Goal: Transaction & Acquisition: Download file/media

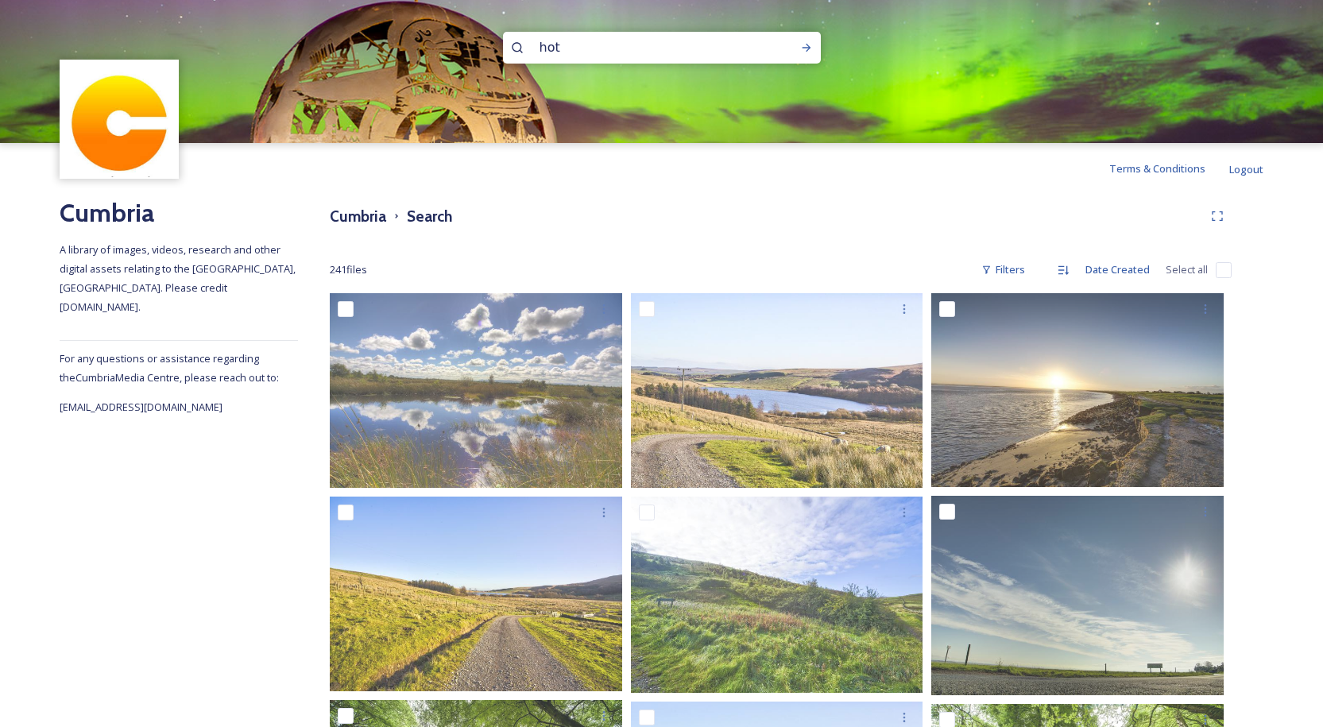
drag, startPoint x: 575, startPoint y: 51, endPoint x: 387, endPoint y: 52, distance: 188.3
click at [428, 47] on div "hot" at bounding box center [661, 71] width 1323 height 143
type input "sunset"
click at [809, 46] on icon at bounding box center [806, 47] width 13 height 13
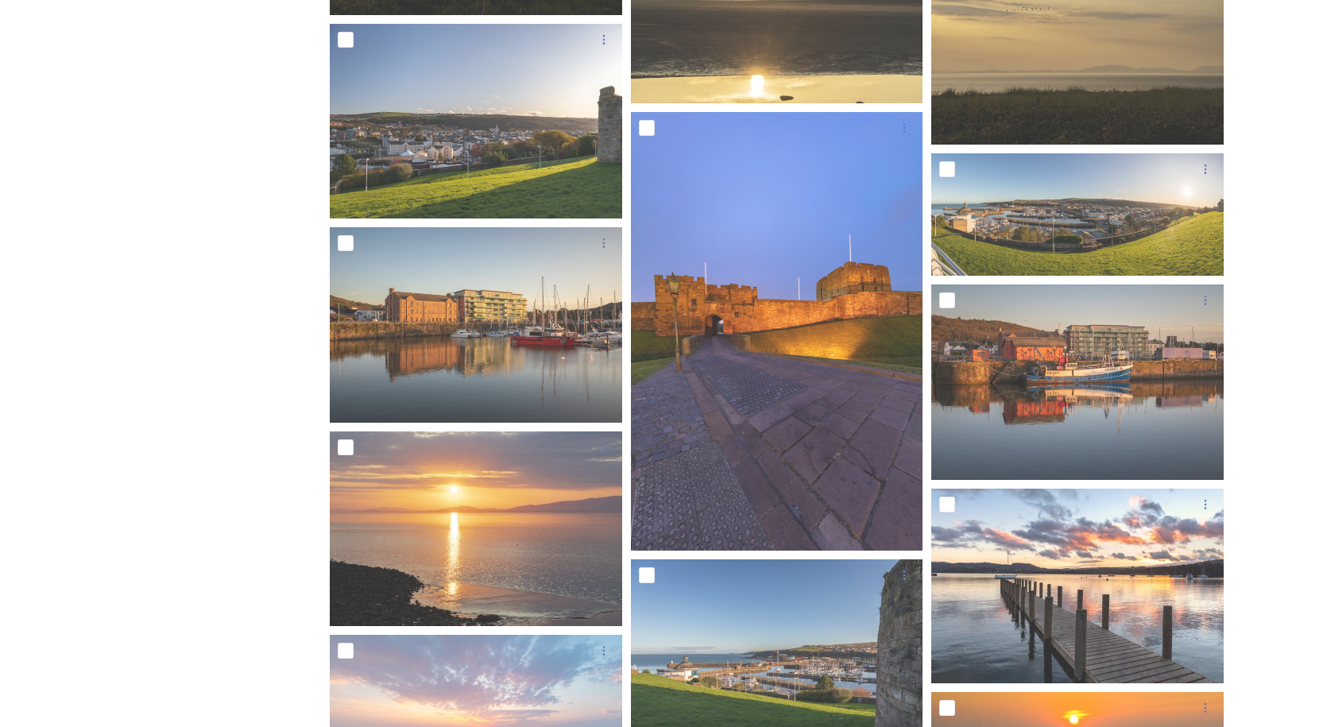
scroll to position [6278, 0]
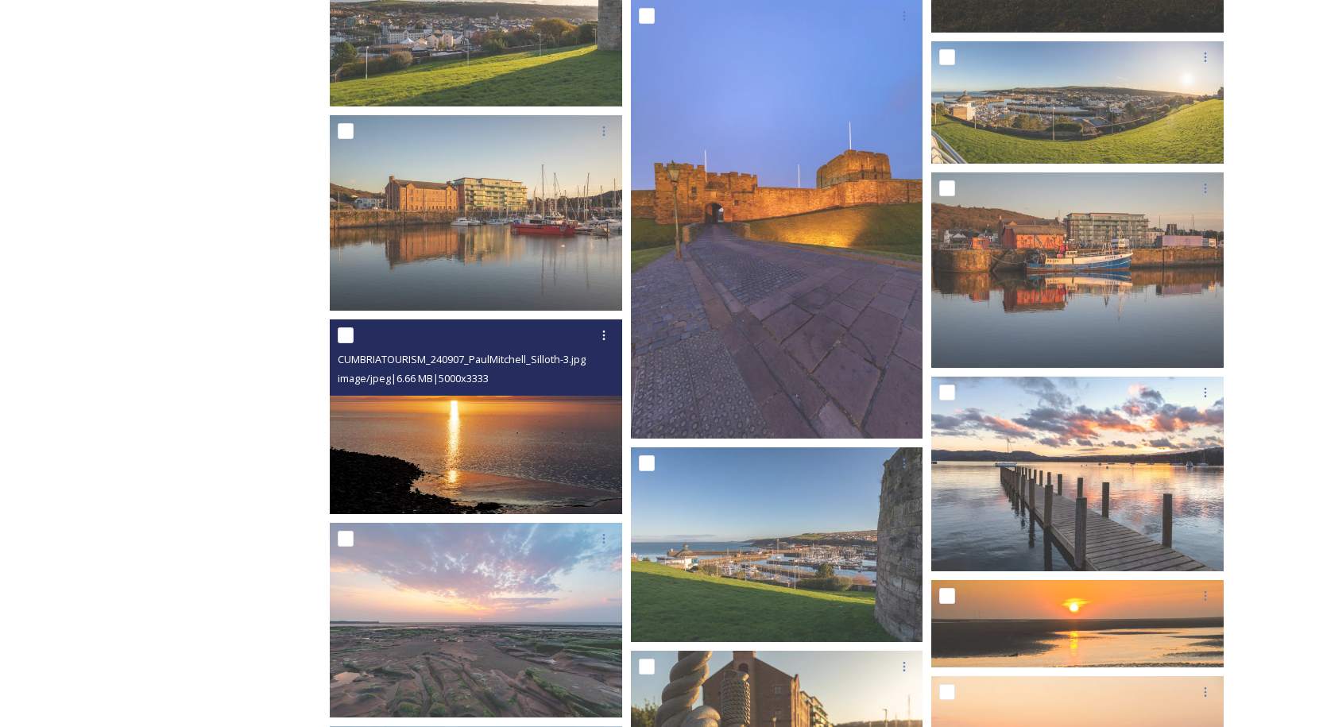
click at [474, 439] on img at bounding box center [476, 416] width 292 height 195
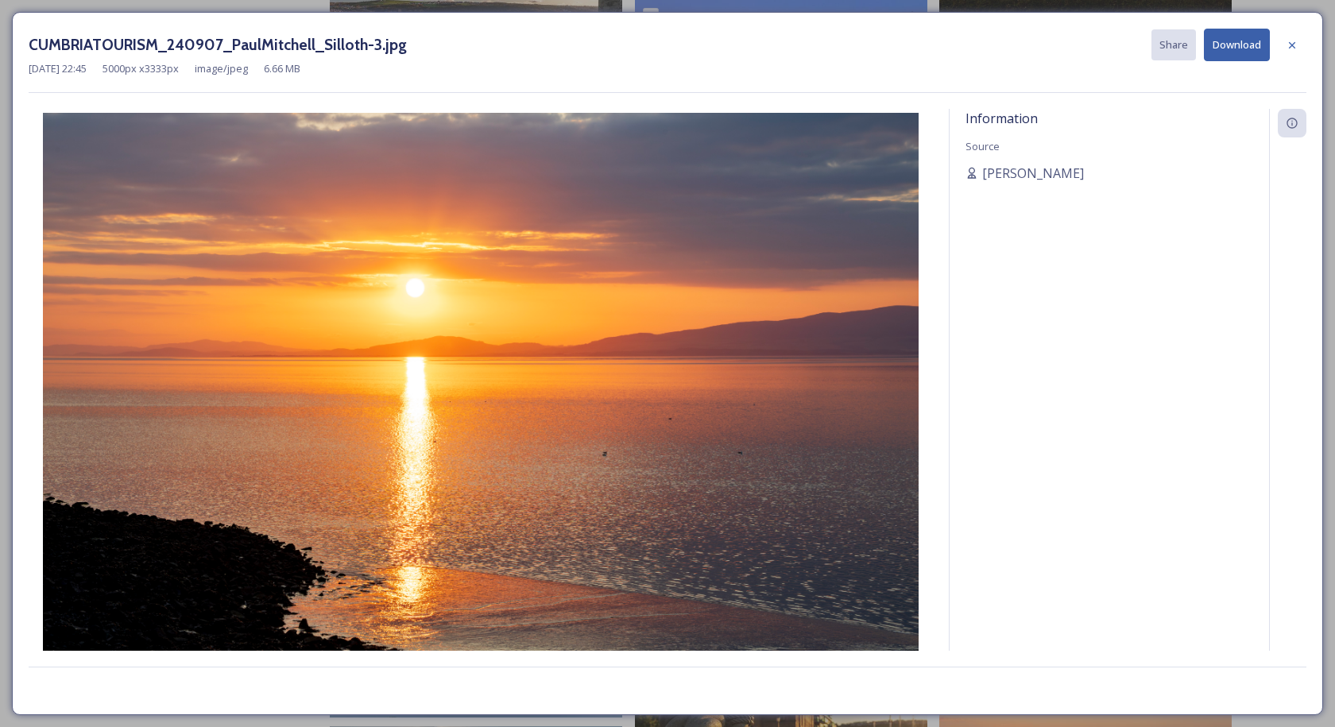
click at [1237, 39] on button "Download" at bounding box center [1237, 45] width 66 height 33
click at [1291, 46] on icon at bounding box center [1292, 44] width 6 height 6
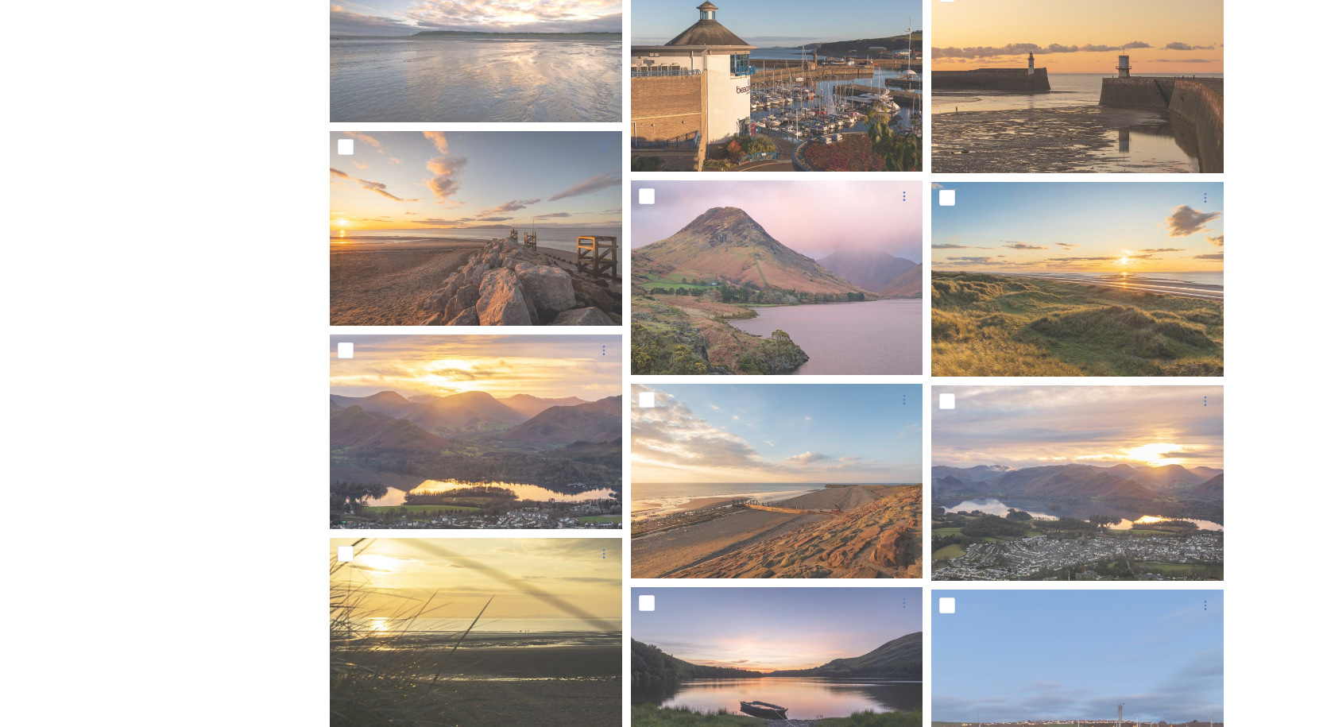
scroll to position [3085, 0]
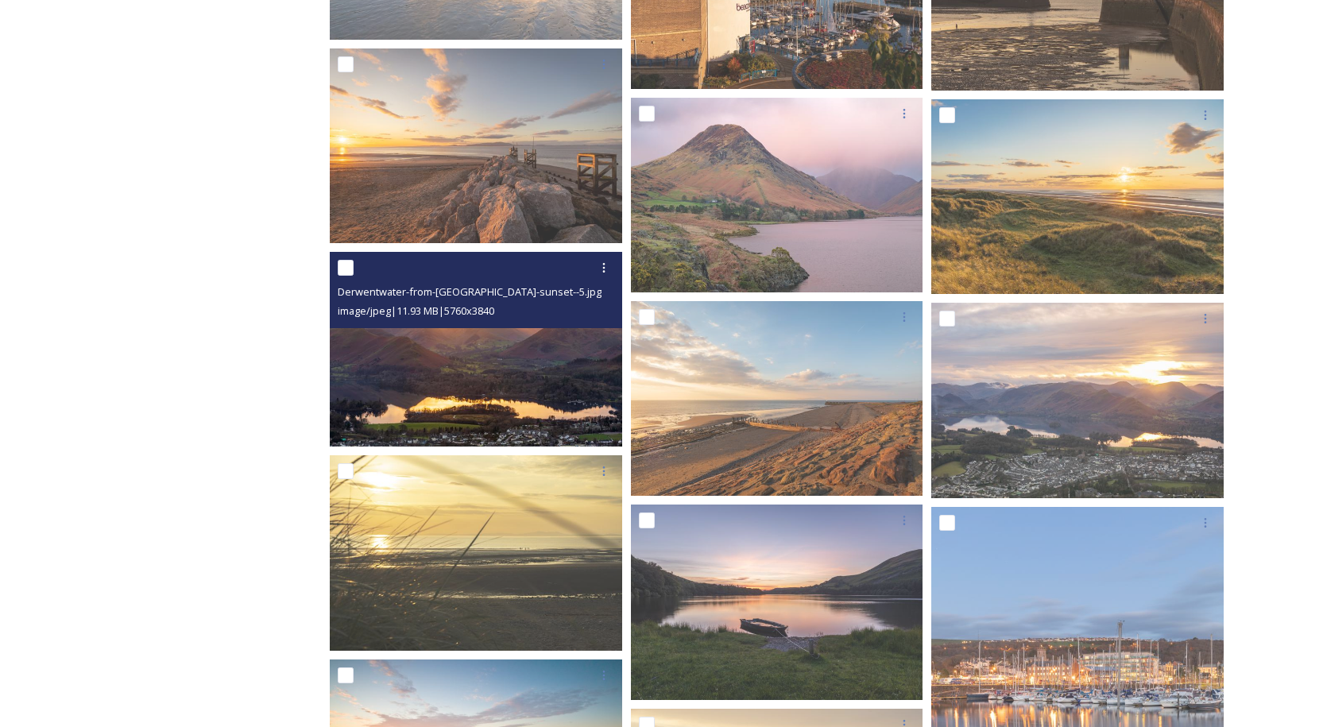
click at [456, 333] on img at bounding box center [476, 349] width 292 height 195
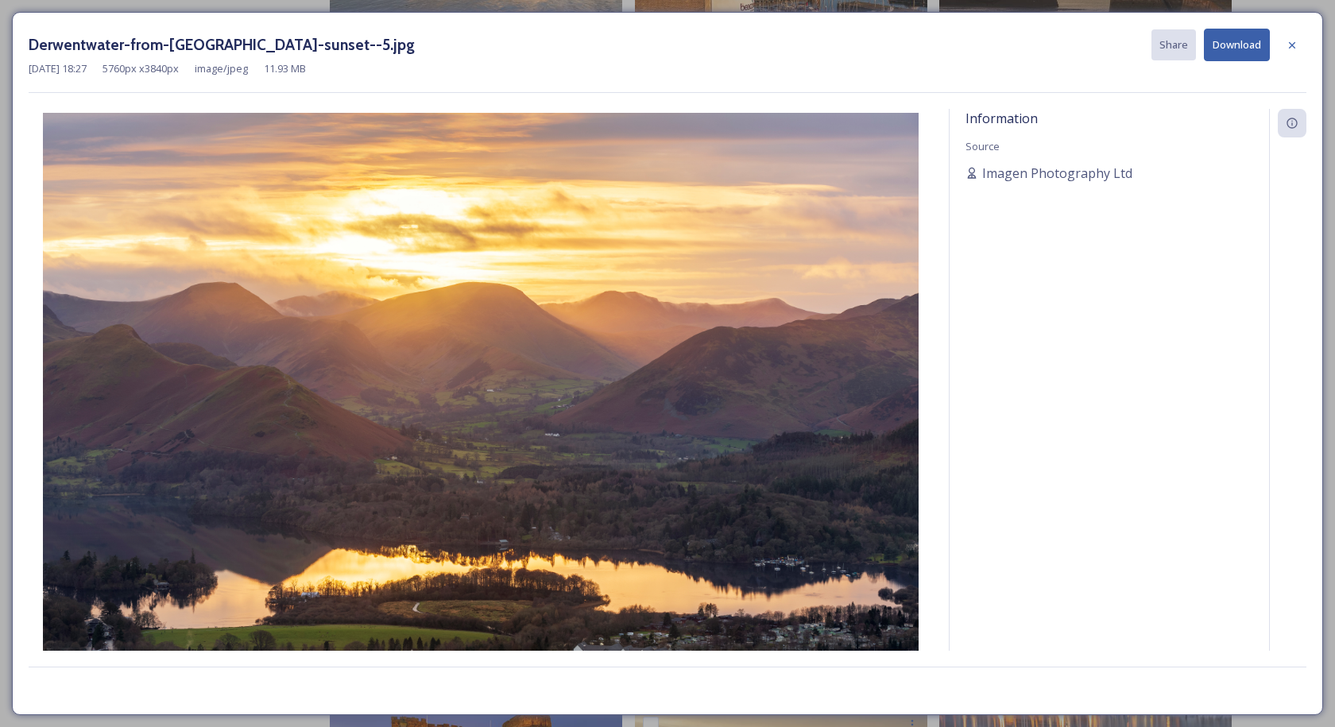
click at [1231, 38] on button "Download" at bounding box center [1237, 45] width 66 height 33
click at [1287, 45] on icon at bounding box center [1292, 45] width 13 height 13
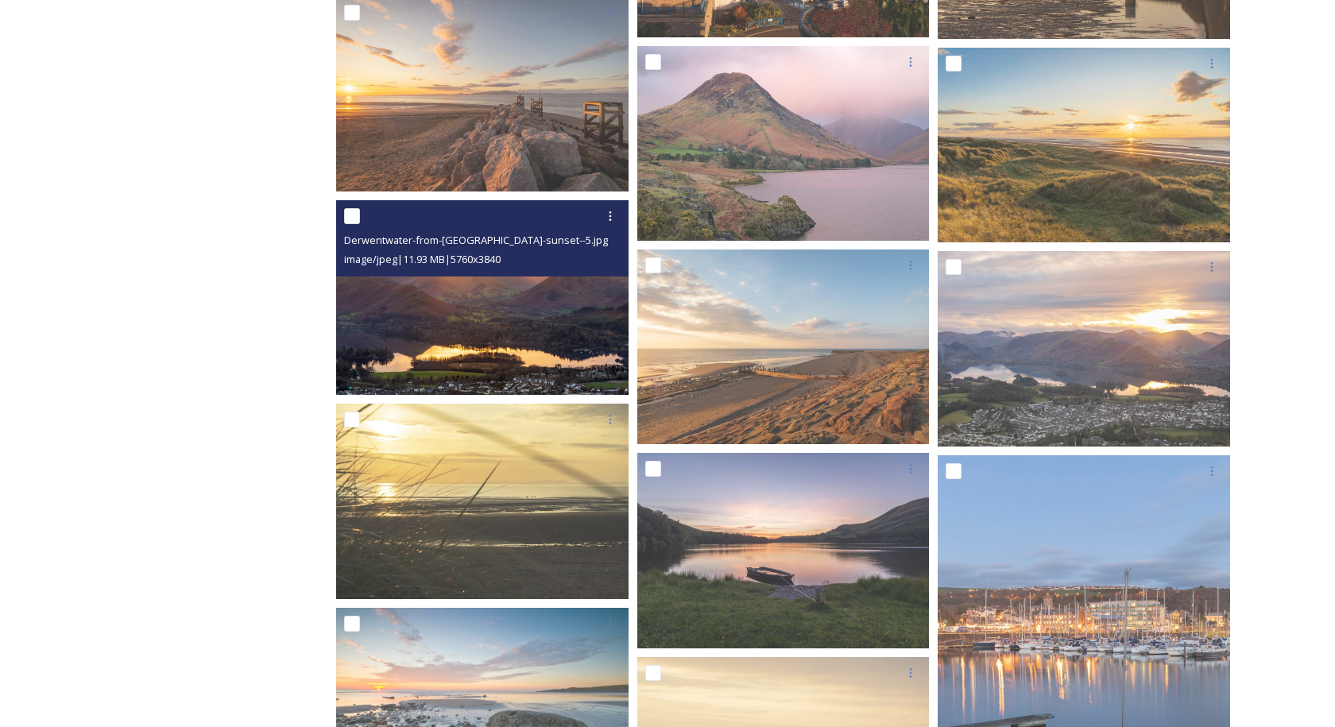
scroll to position [3165, 0]
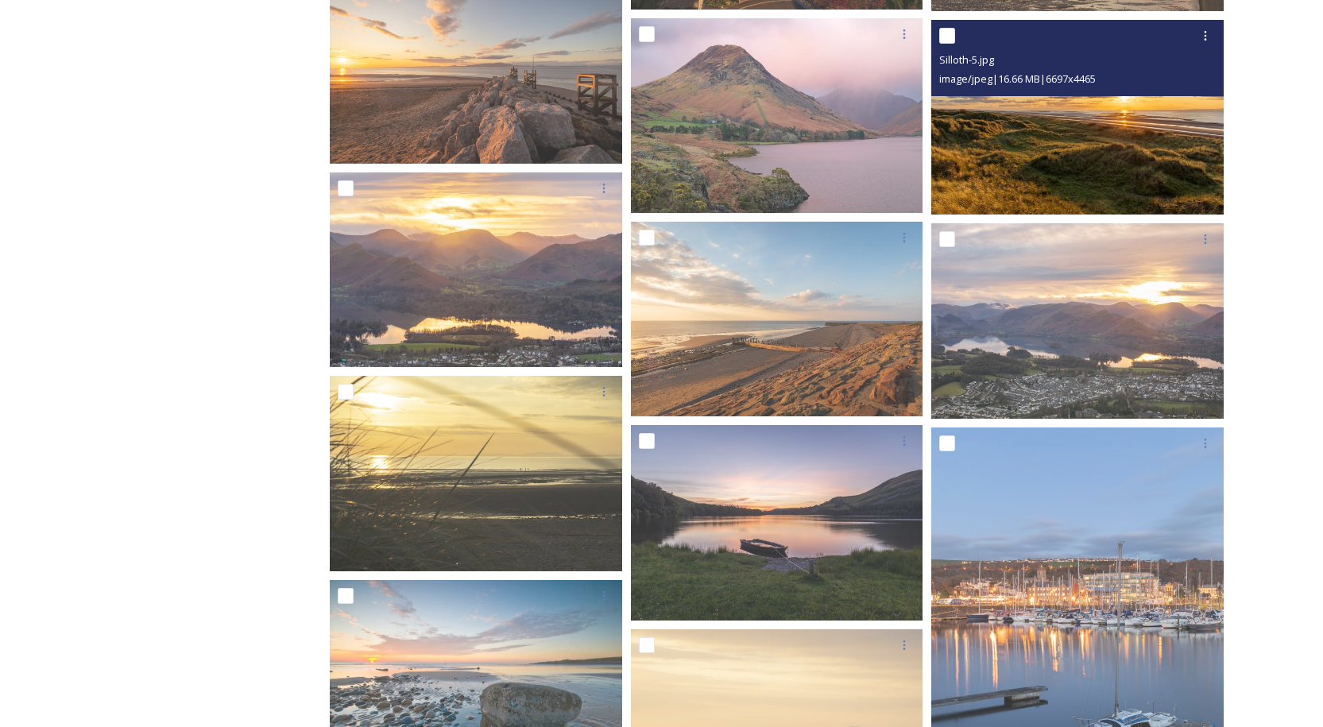
click at [1079, 150] on img at bounding box center [1077, 117] width 292 height 195
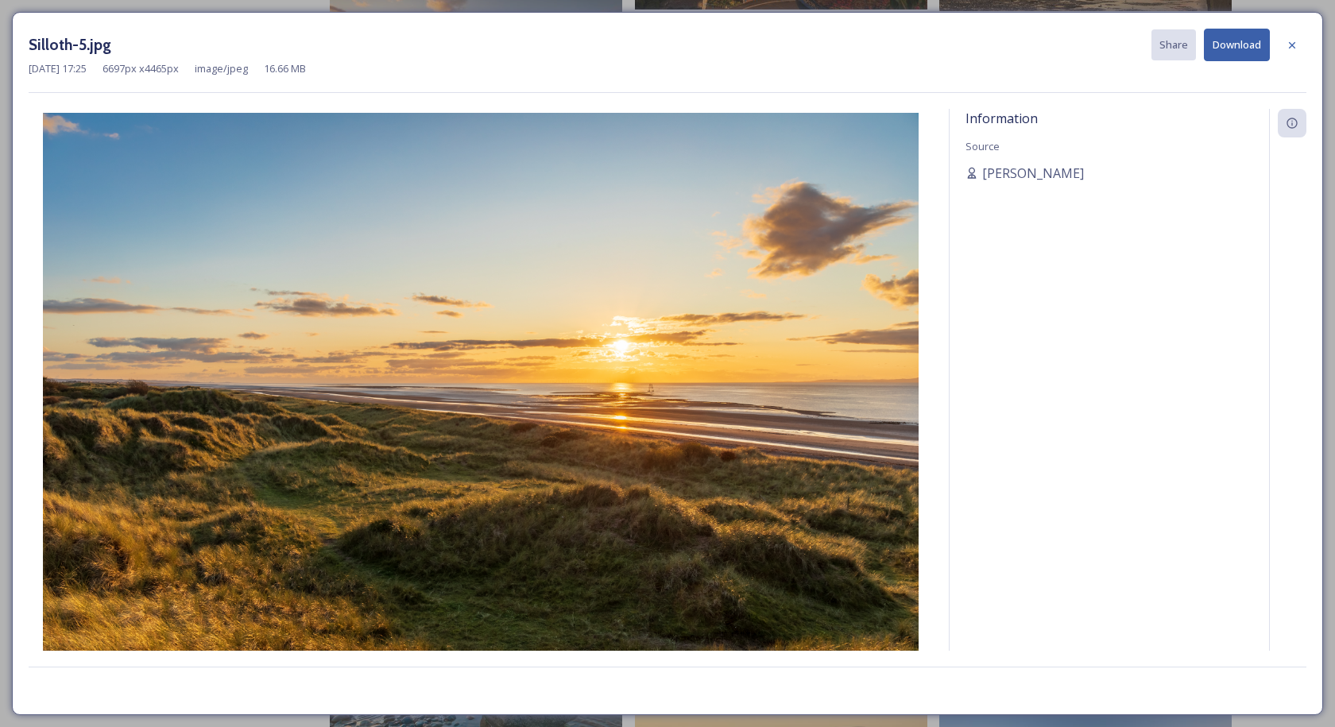
click at [1221, 47] on button "Download" at bounding box center [1237, 45] width 66 height 33
